Goal: Task Accomplishment & Management: Manage account settings

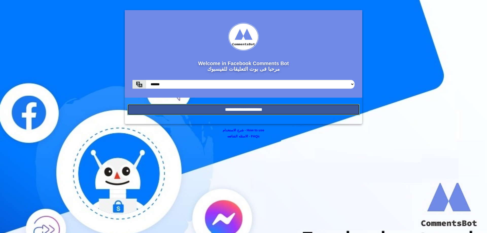
click at [329, 107] on input "**********" at bounding box center [243, 109] width 232 height 11
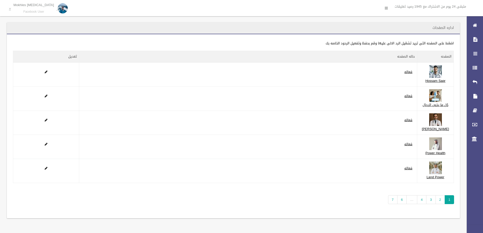
scroll to position [34, 0]
click at [393, 201] on link "7" at bounding box center [392, 199] width 9 height 9
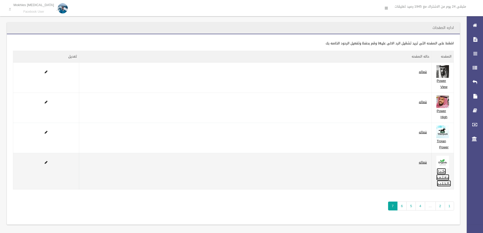
click at [445, 170] on link "وكــيــل مــعــتــمــد بــالــخــلــيــج" at bounding box center [443, 177] width 15 height 19
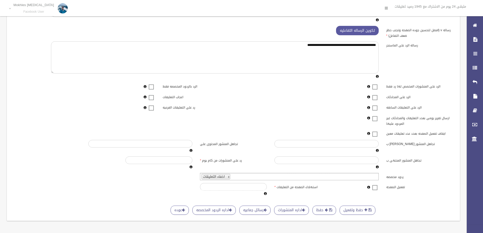
scroll to position [60, 0]
click at [373, 184] on span at bounding box center [375, 184] width 8 height 0
click at [317, 206] on button "حفظ" at bounding box center [324, 210] width 24 height 9
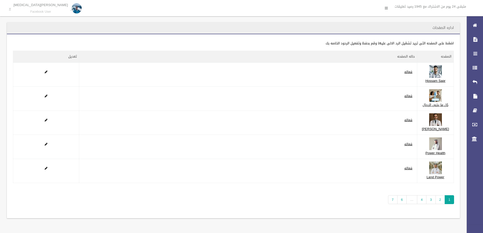
scroll to position [34, 0]
click at [388, 204] on link "7" at bounding box center [392, 199] width 9 height 9
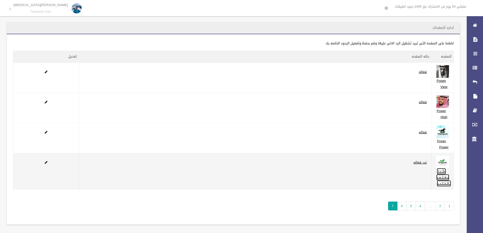
click at [440, 172] on link "وكــيــل مــعــتــمــد بــالــخــلــيــج" at bounding box center [443, 177] width 15 height 19
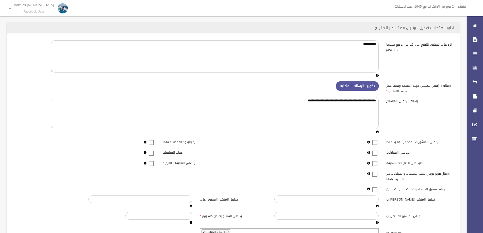
scroll to position [60, 0]
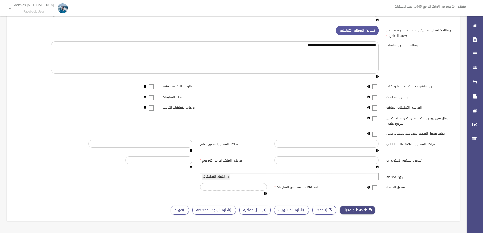
click at [367, 209] on button "حفظ وتفعيل" at bounding box center [357, 210] width 36 height 9
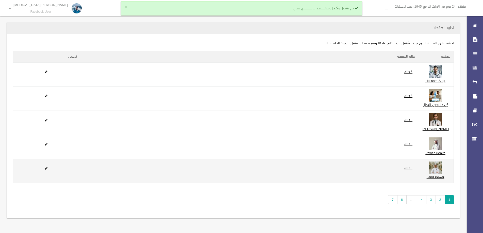
scroll to position [34, 0]
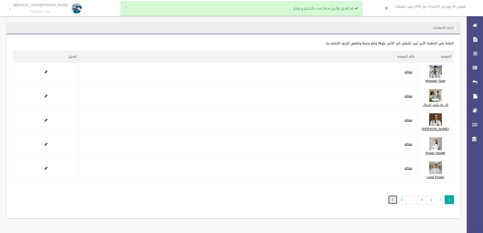
click at [392, 199] on link "7" at bounding box center [392, 199] width 9 height 9
